Goal: Information Seeking & Learning: Learn about a topic

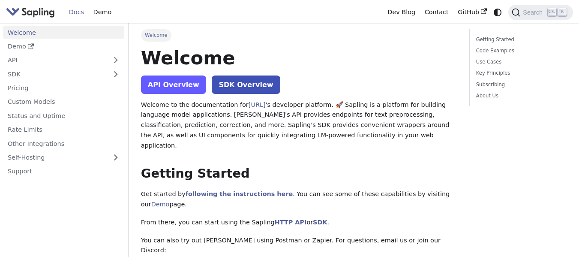
click at [181, 82] on link "API Overview" at bounding box center [173, 84] width 65 height 18
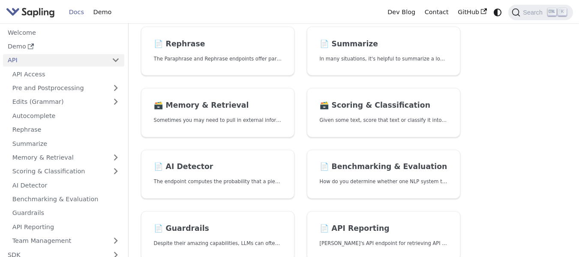
scroll to position [198, 0]
click at [285, 162] on link "📄️ AI Detector The endpoint computes the probability that a piece of text is AI…" at bounding box center [217, 173] width 153 height 49
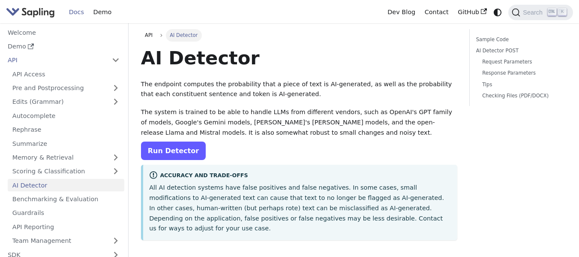
click at [183, 144] on link "Run Detector" at bounding box center [173, 150] width 65 height 18
